Goal: Task Accomplishment & Management: Use online tool/utility

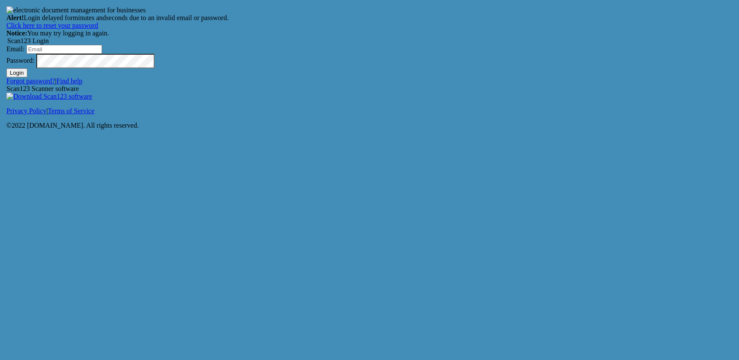
click at [102, 54] on input "Email:" at bounding box center [64, 49] width 76 height 9
type input "[EMAIL_ADDRESS][DOMAIN_NAME]"
click at [27, 77] on button "Login" at bounding box center [16, 72] width 21 height 9
click at [102, 54] on input "Email:" at bounding box center [64, 49] width 76 height 9
type input "[EMAIL_ADDRESS][DOMAIN_NAME]"
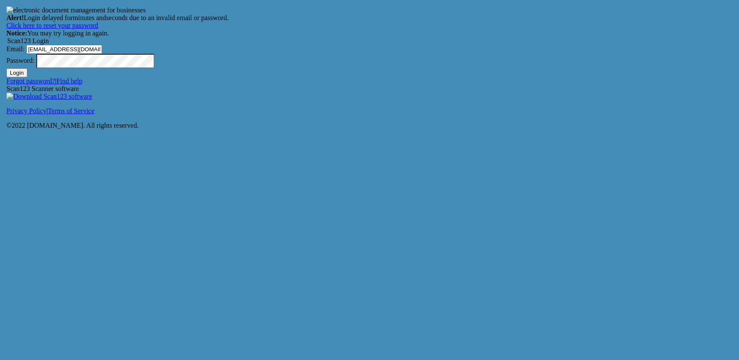
click at [27, 77] on button "Login" at bounding box center [16, 72] width 21 height 9
